Goal: Task Accomplishment & Management: Complete application form

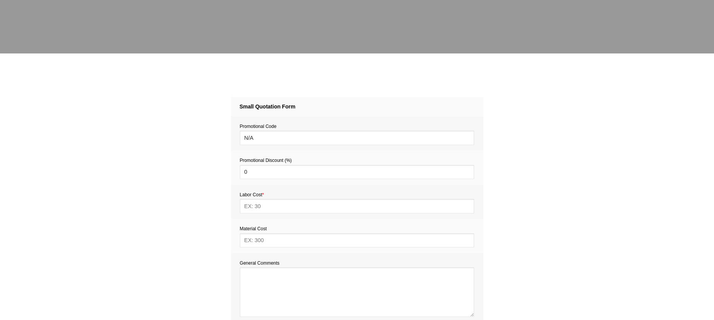
scroll to position [244, 0]
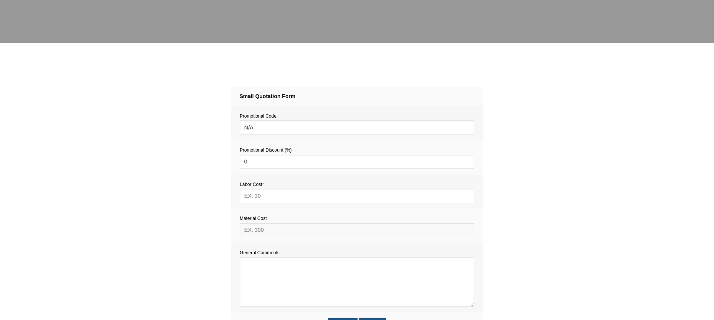
click at [259, 233] on input "text" at bounding box center [357, 230] width 234 height 14
type input "250"
click at [254, 196] on input "text" at bounding box center [357, 196] width 234 height 14
click at [254, 198] on input "text" at bounding box center [357, 196] width 234 height 14
type input "1408"
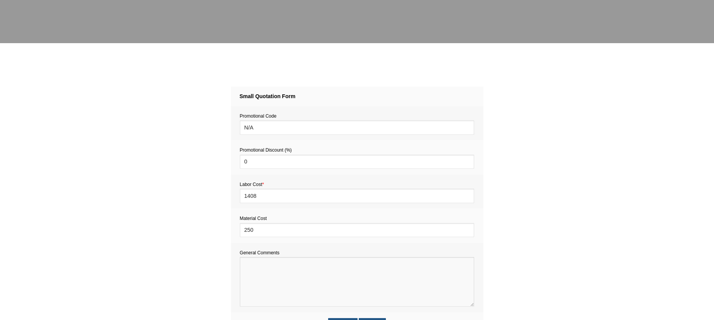
click at [252, 270] on textarea at bounding box center [357, 282] width 234 height 50
paste textarea "Estimate provision for a professional handyman (service call out and labour) to…"
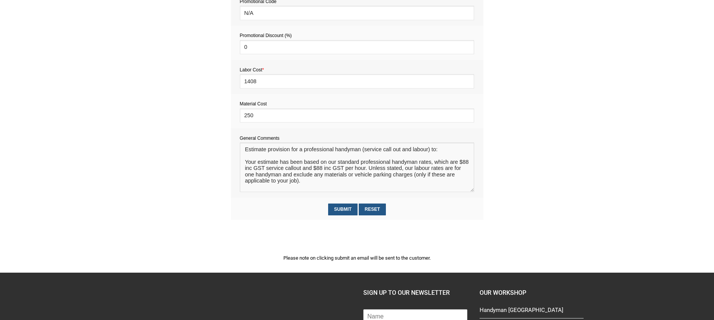
scroll to position [359, 0]
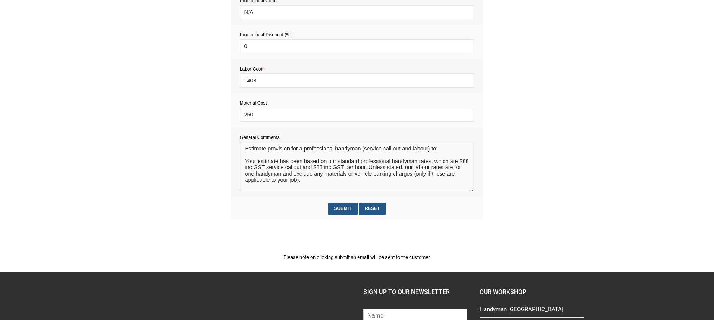
click at [254, 156] on textarea at bounding box center [357, 167] width 234 height 50
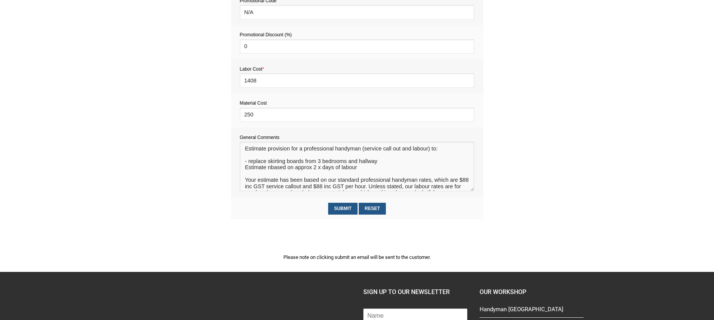
click at [283, 169] on textarea at bounding box center [357, 167] width 234 height 50
click at [279, 170] on textarea at bounding box center [357, 167] width 234 height 50
click at [272, 169] on textarea at bounding box center [357, 167] width 234 height 50
click at [356, 169] on textarea at bounding box center [357, 167] width 234 height 50
click at [418, 170] on textarea at bounding box center [357, 167] width 234 height 50
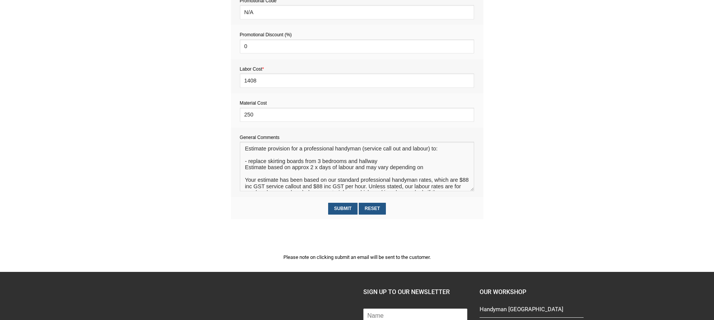
click at [434, 169] on textarea at bounding box center [357, 167] width 234 height 50
click at [436, 171] on textarea at bounding box center [357, 167] width 234 height 50
click at [285, 176] on textarea at bounding box center [357, 167] width 234 height 50
click at [297, 176] on textarea at bounding box center [357, 167] width 234 height 50
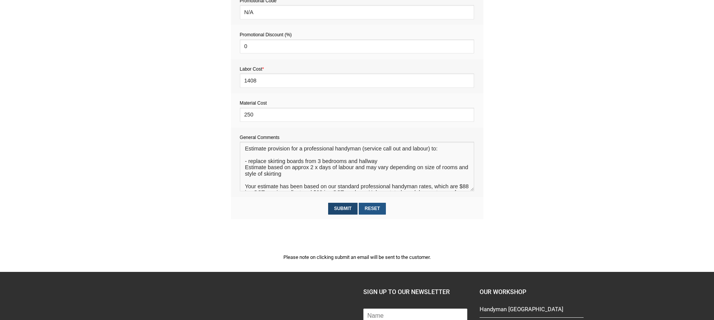
type textarea "Estimate provision for a professional handyman (service call out and labour) to…"
click at [345, 210] on input "Submit" at bounding box center [342, 209] width 29 height 12
click at [301, 174] on textarea at bounding box center [357, 167] width 234 height 50
